Goal: Task Accomplishment & Management: Manage account settings

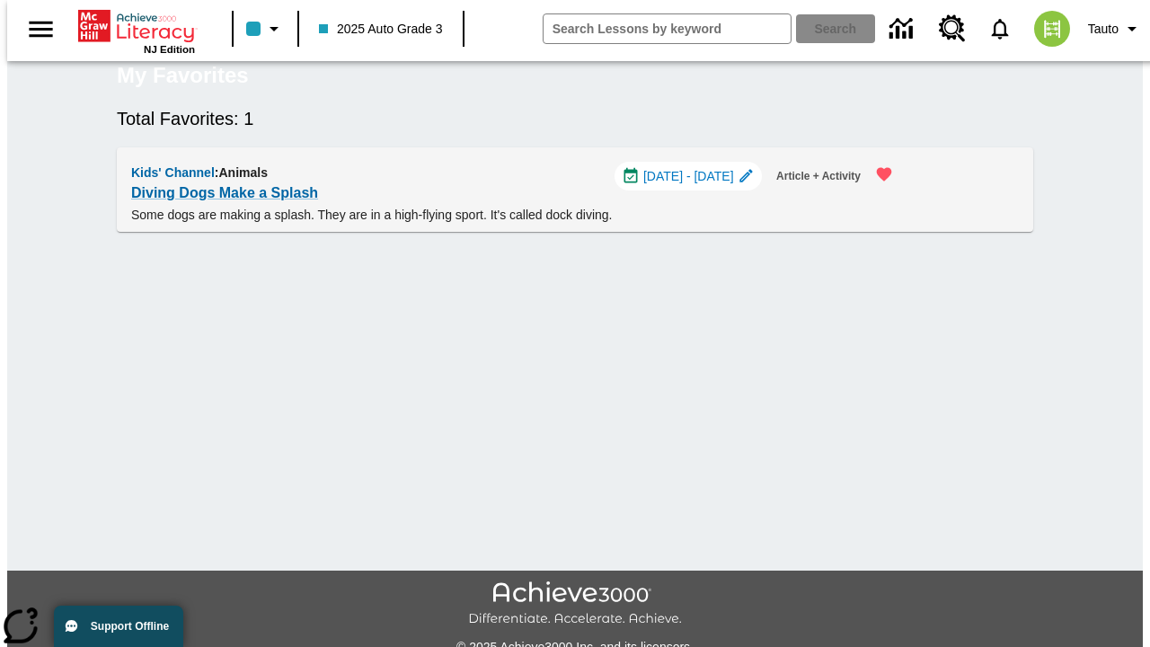
click at [696, 186] on span "[DATE] - [DATE]" at bounding box center [688, 176] width 91 height 19
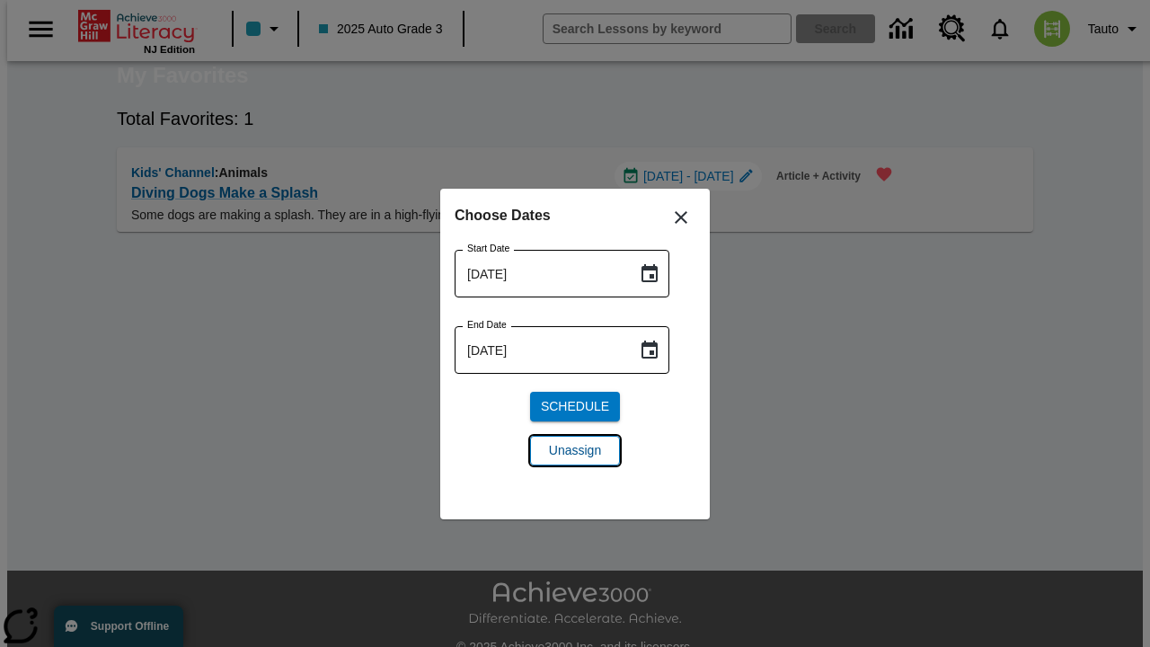
click at [575, 450] on span "Unassign" at bounding box center [575, 450] width 52 height 19
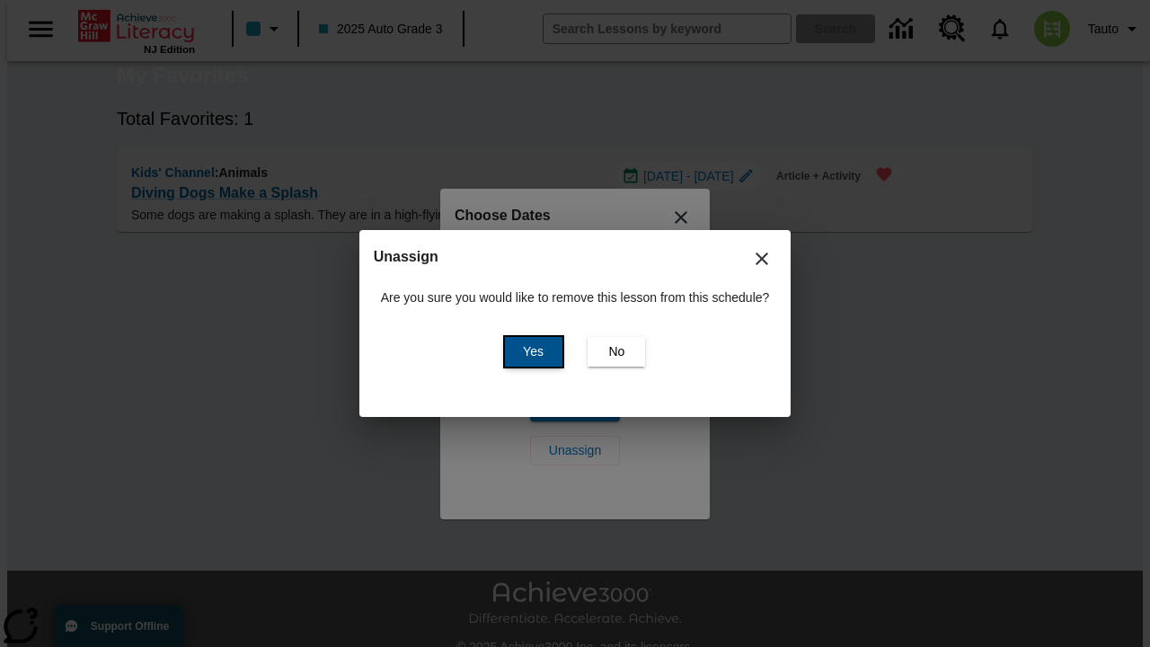
click at [530, 351] on span "Yes" at bounding box center [533, 351] width 21 height 19
